Goal: Task Accomplishment & Management: Use online tool/utility

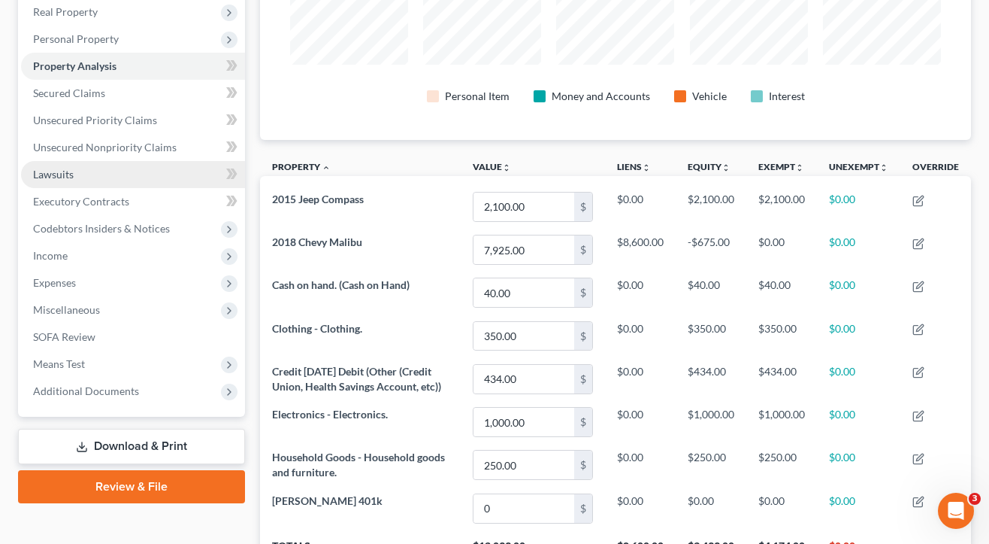
scroll to position [240, 0]
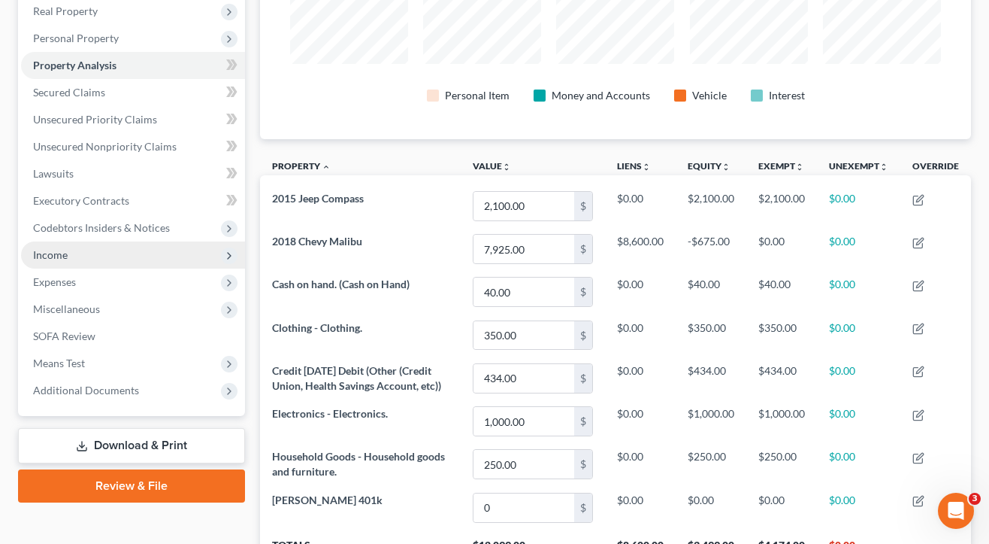
click at [61, 257] on span "Income" at bounding box center [50, 254] width 35 height 13
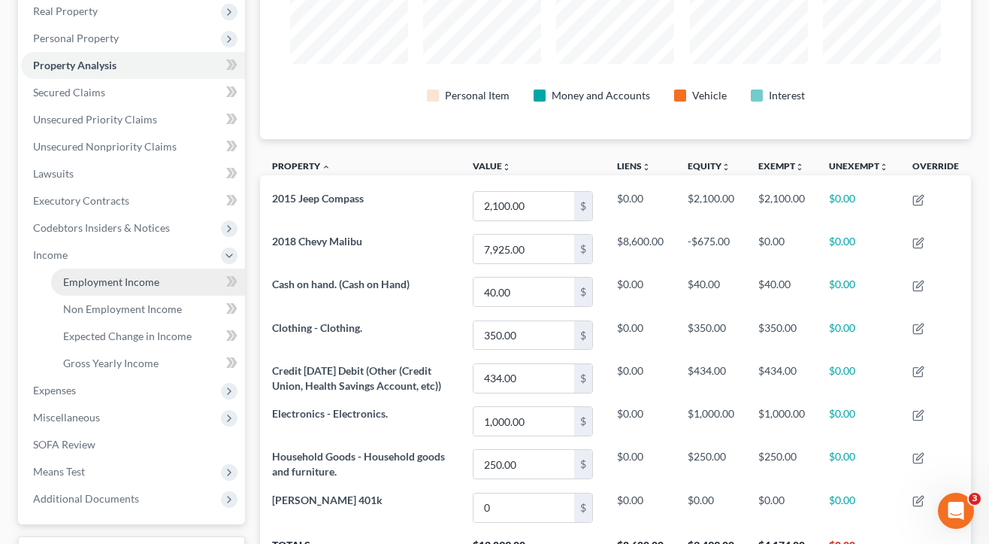
click at [71, 286] on span "Employment Income" at bounding box center [111, 281] width 96 height 13
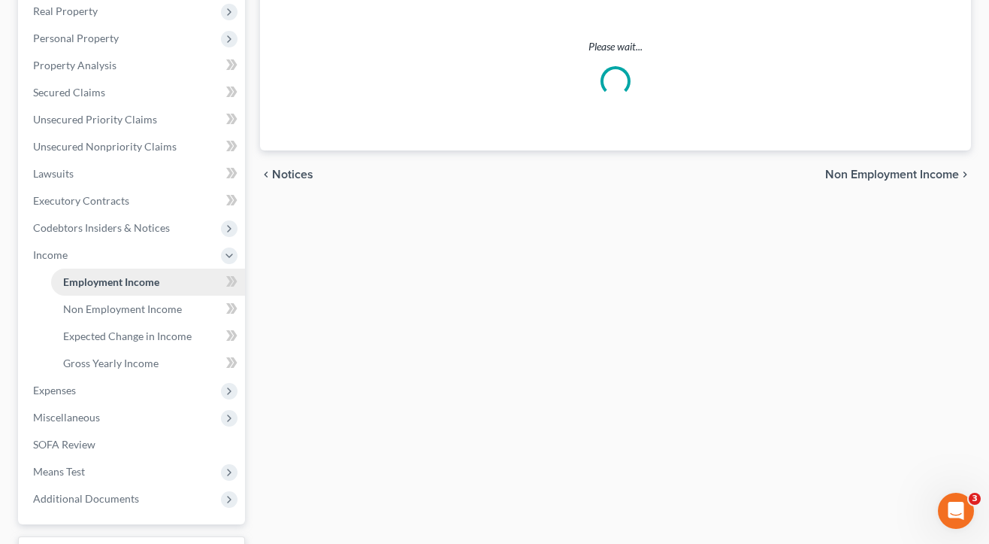
scroll to position [25, 0]
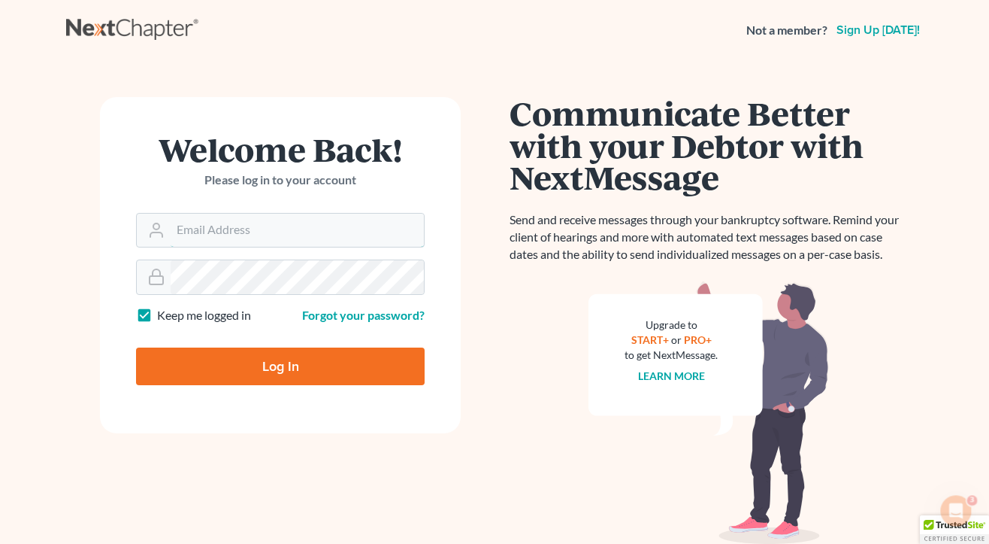
type input "[EMAIL_ADDRESS][DOMAIN_NAME]"
click at [280, 365] on input "Log In" at bounding box center [280, 366] width 289 height 38
type input "Thinking..."
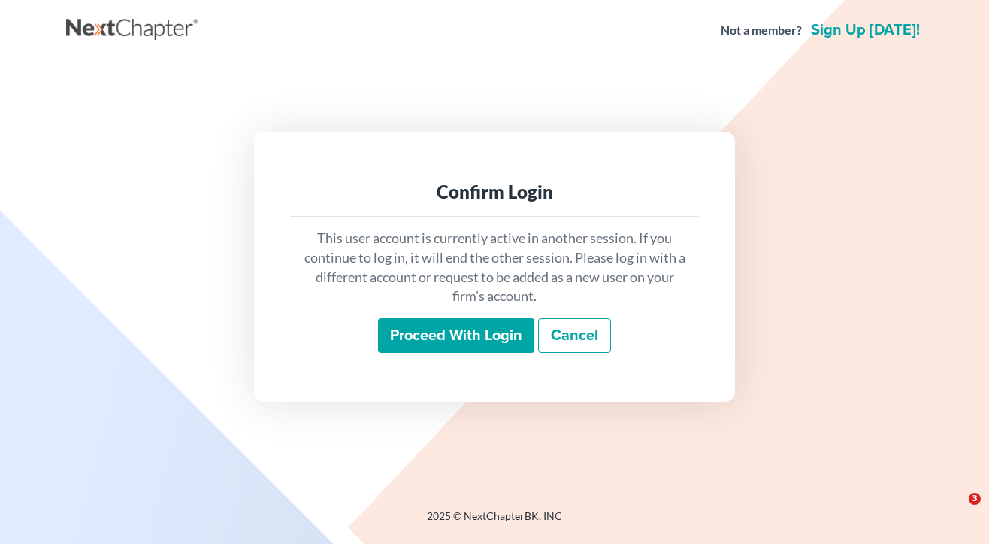
click at [447, 344] on input "Proceed with login" at bounding box center [456, 335] width 156 height 35
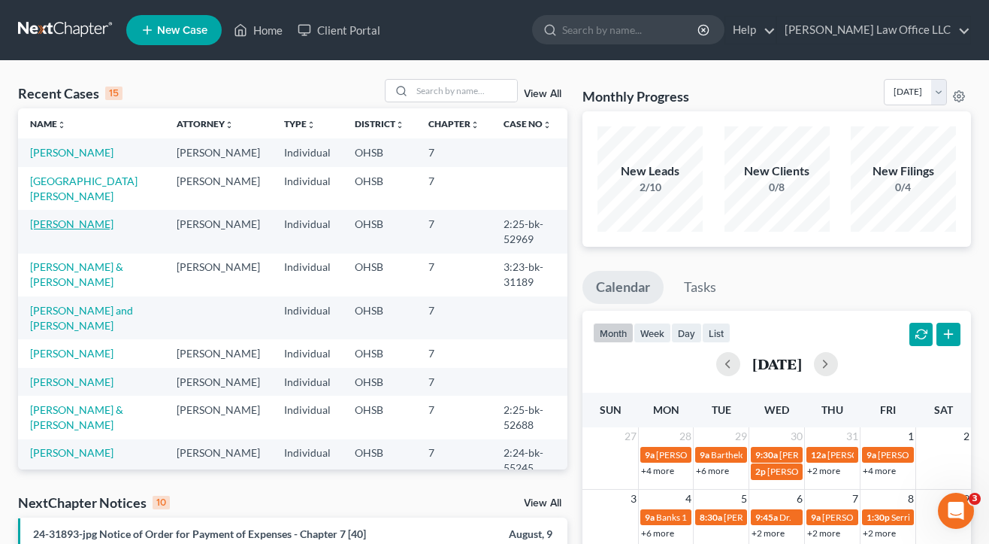
click at [74, 230] on link "[PERSON_NAME]" at bounding box center [71, 223] width 83 height 13
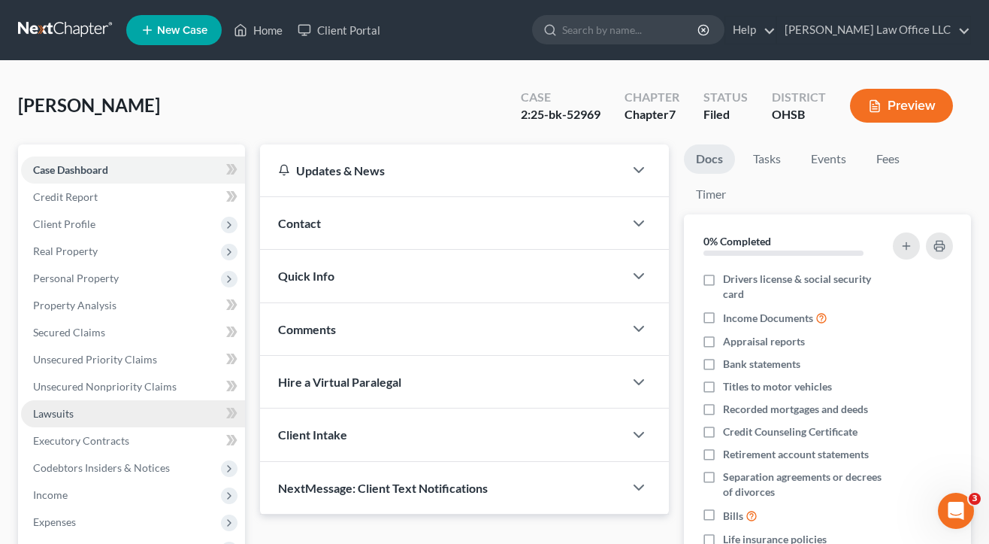
scroll to position [84, 0]
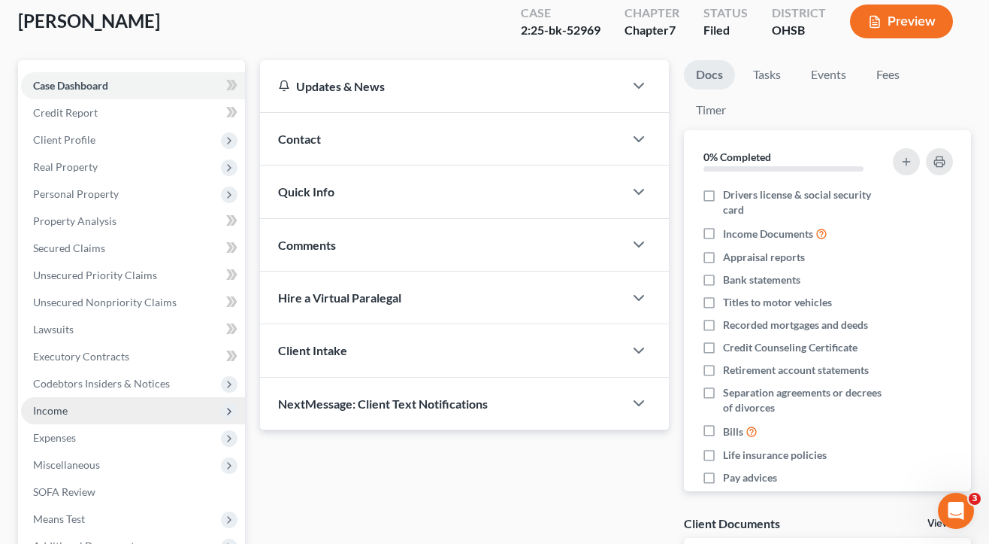
click at [62, 406] on span "Income" at bounding box center [50, 410] width 35 height 13
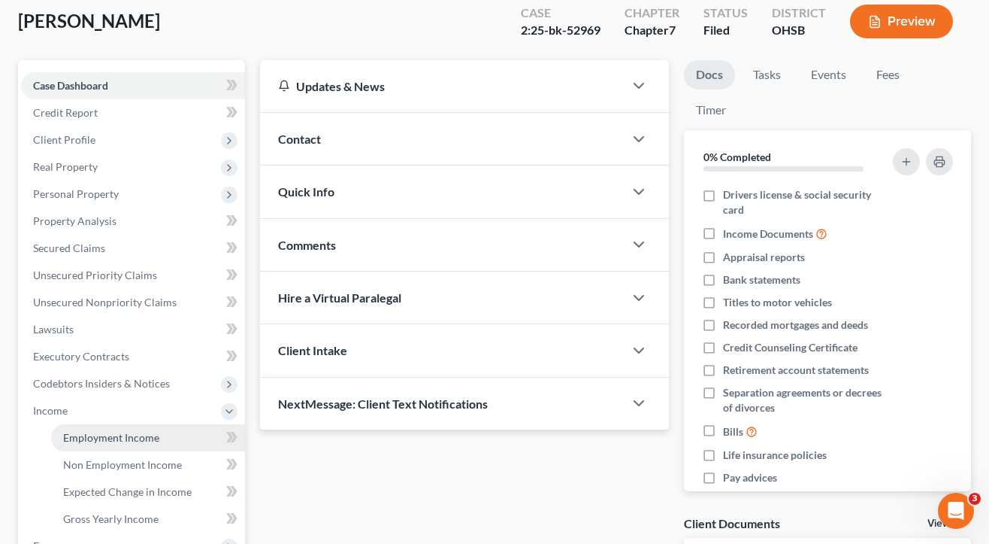
click at [78, 441] on span "Employment Income" at bounding box center [111, 437] width 96 height 13
